Goal: Task Accomplishment & Management: Manage account settings

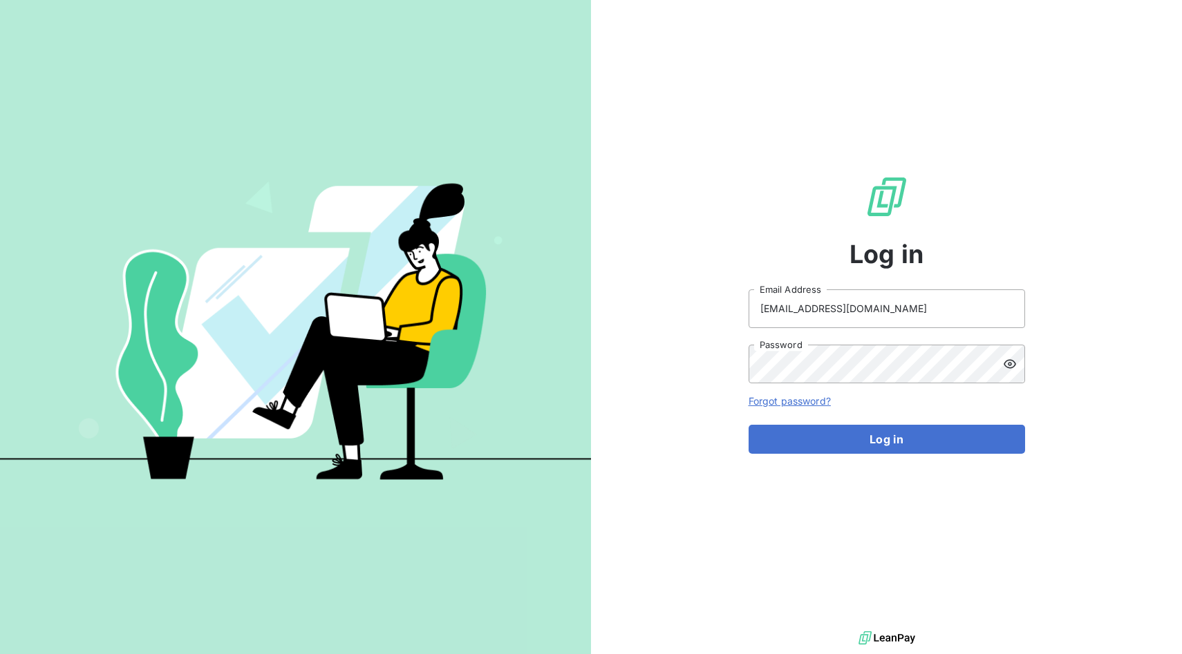
click at [748, 384] on div at bounding box center [748, 384] width 0 height 0
click at [874, 437] on button "Log in" at bounding box center [886, 439] width 276 height 29
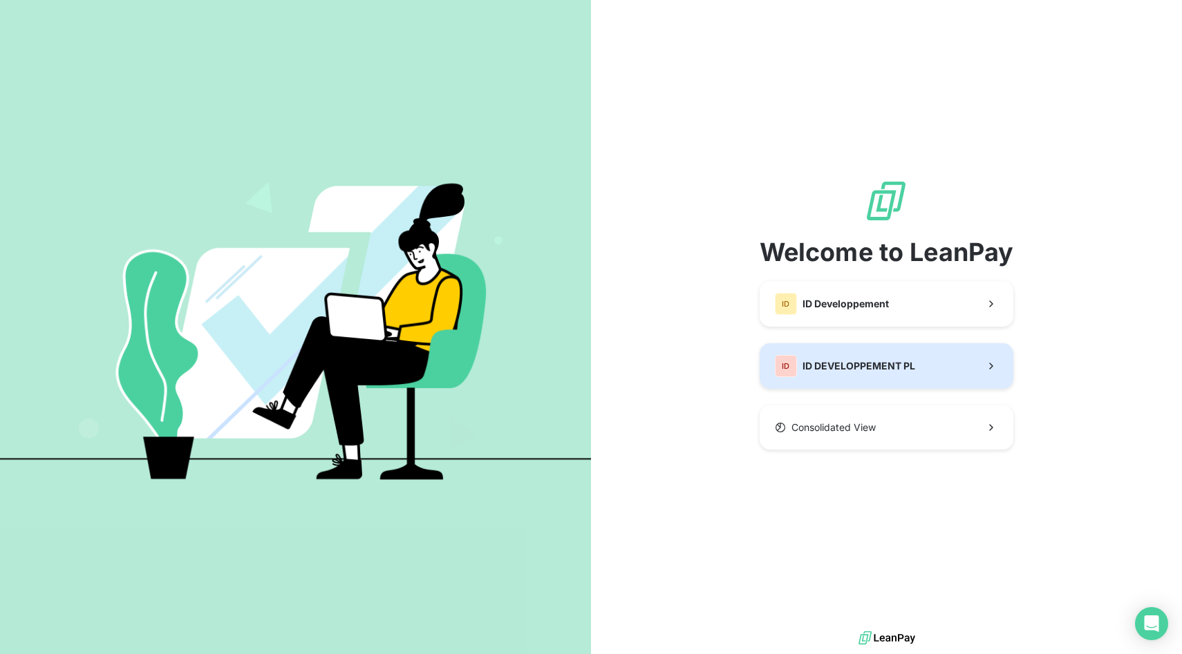
click at [818, 355] on div "ID ID DEVELOPPEMENT PL" at bounding box center [845, 366] width 140 height 22
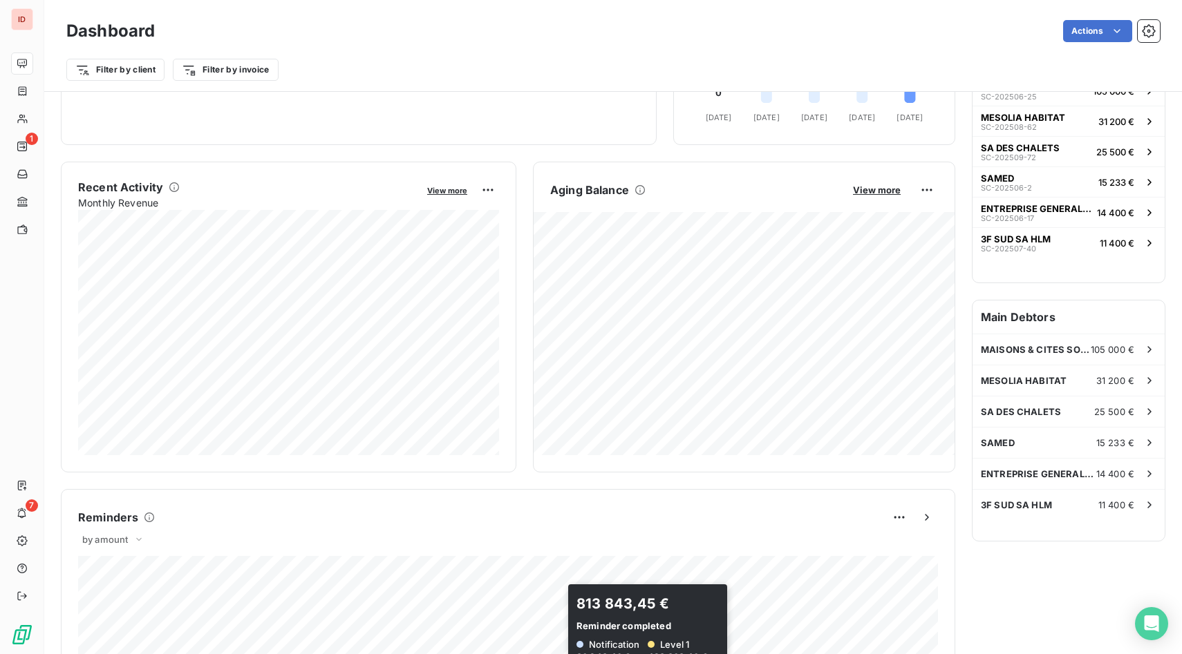
scroll to position [114, 0]
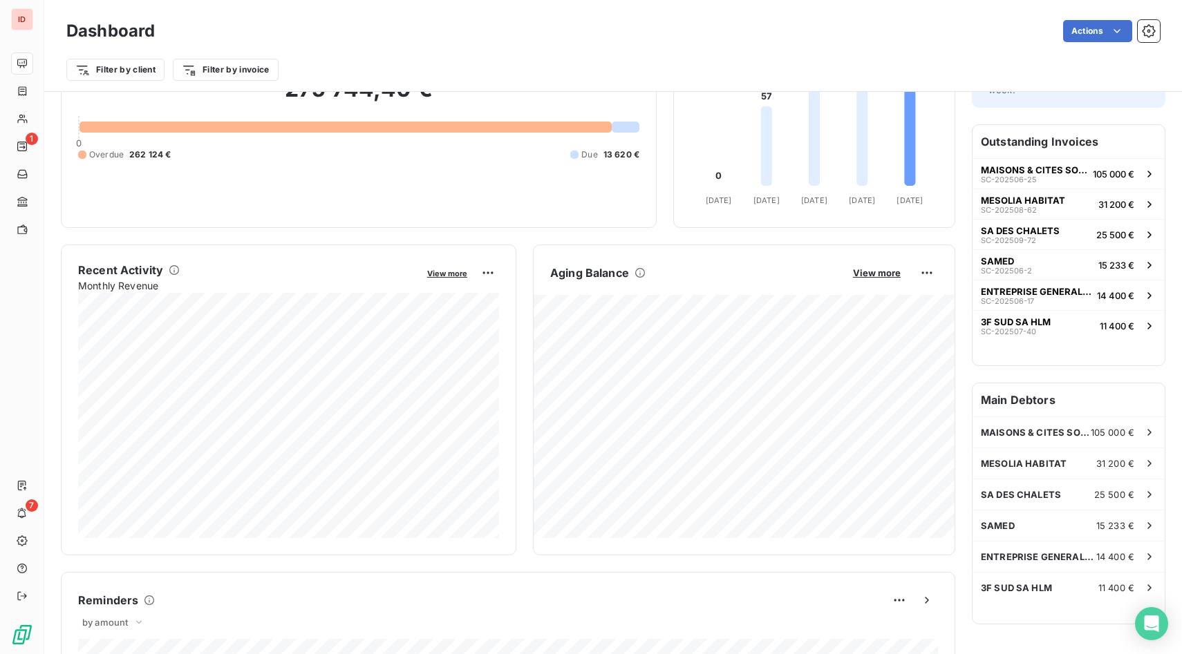
click at [428, 260] on div "Recent Activity Monthly Revenue View more" at bounding box center [288, 400] width 455 height 311
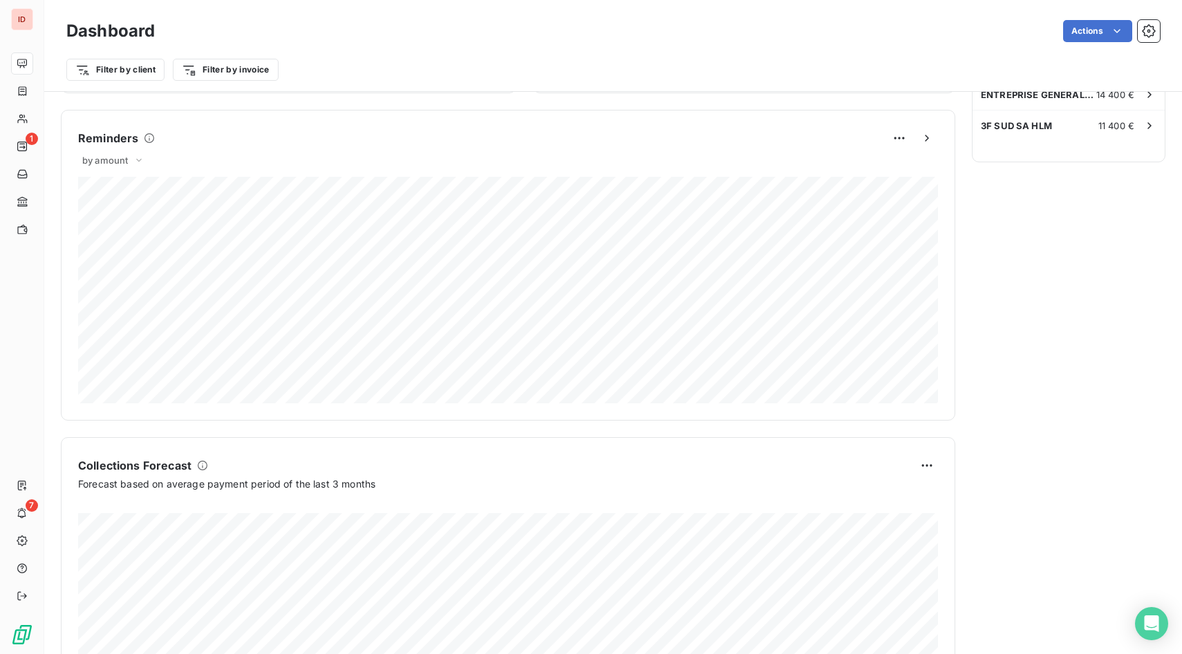
scroll to position [692, 0]
